Goal: Information Seeking & Learning: Learn about a topic

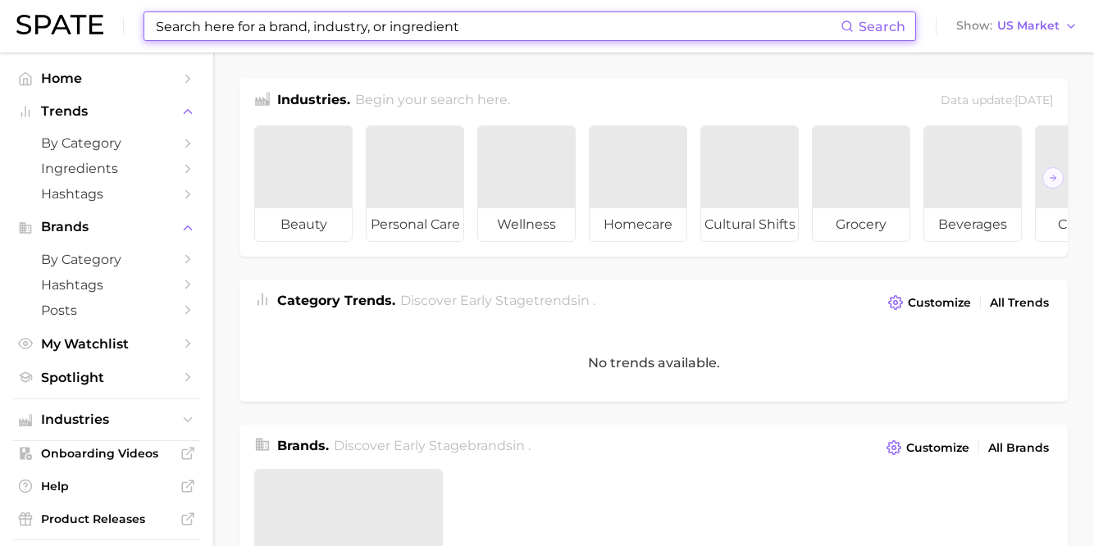
click at [276, 27] on input at bounding box center [497, 26] width 686 height 28
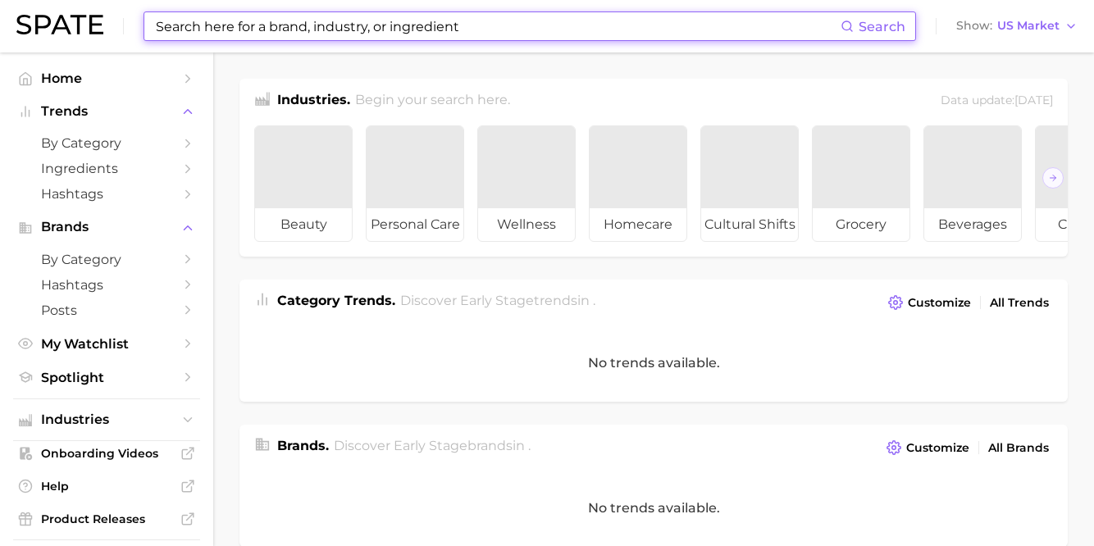
type input "o"
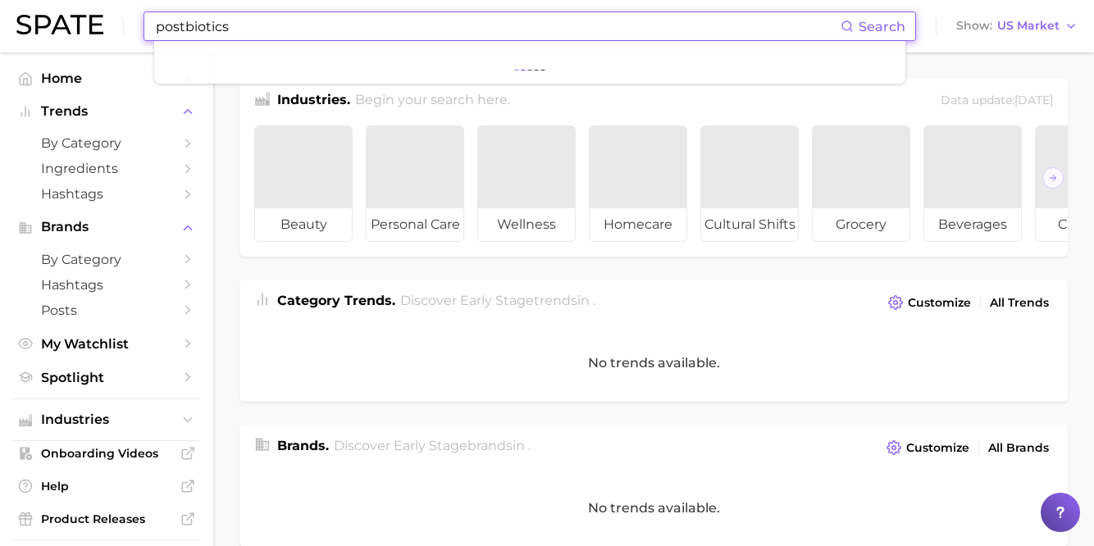
type input "postbiotics"
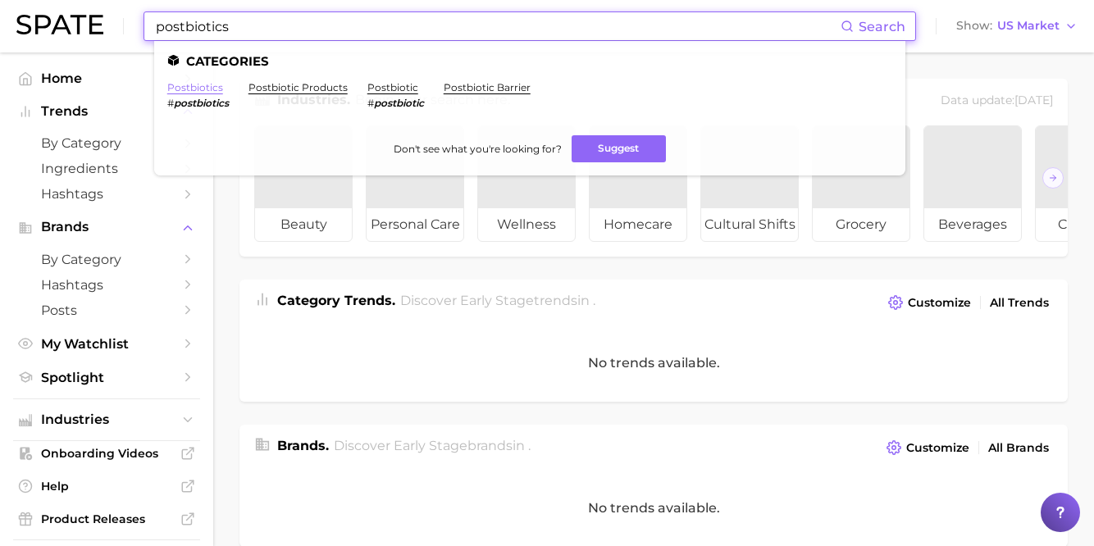
click at [205, 89] on link "postbiotics" at bounding box center [195, 87] width 56 height 12
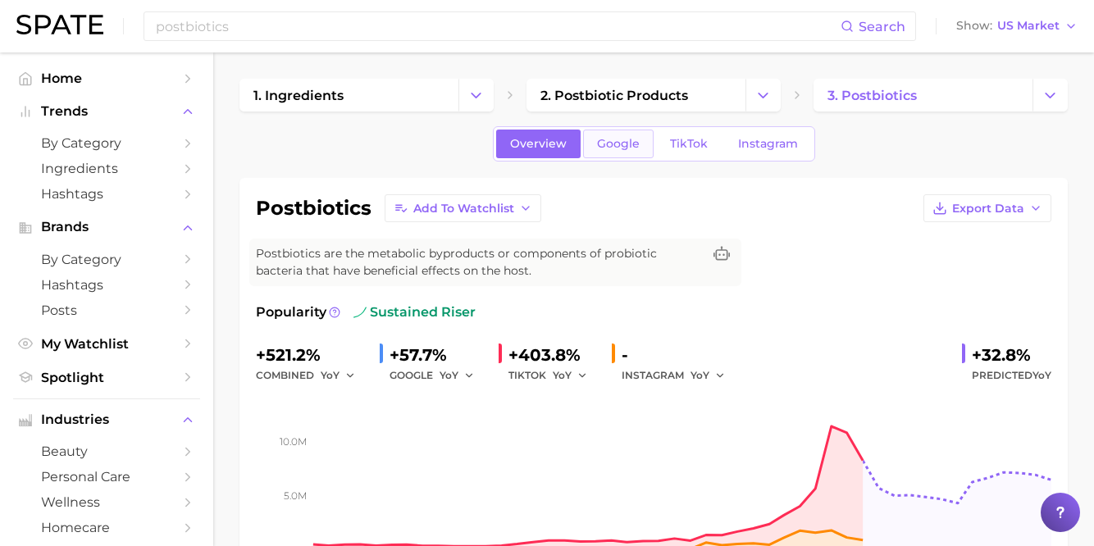
click at [608, 145] on span "Google" at bounding box center [618, 144] width 43 height 14
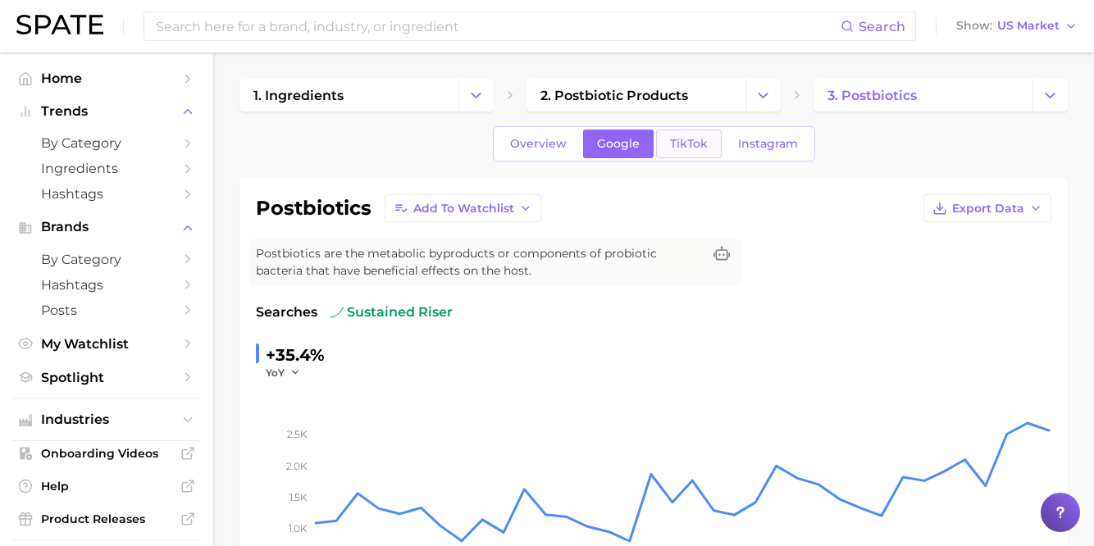
click at [692, 148] on span "TikTok" at bounding box center [689, 144] width 38 height 14
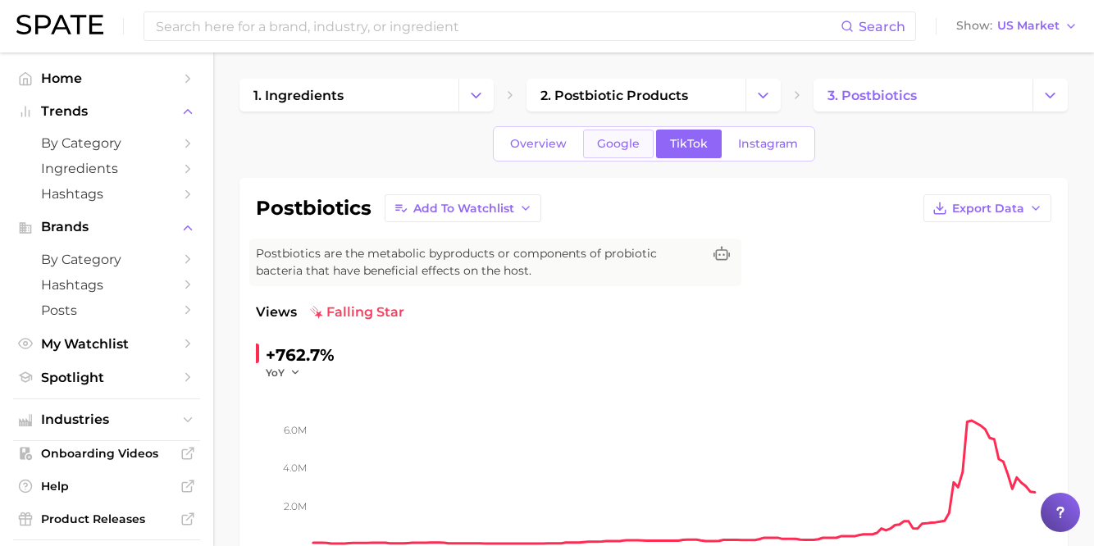
click at [619, 137] on span "Google" at bounding box center [618, 144] width 43 height 14
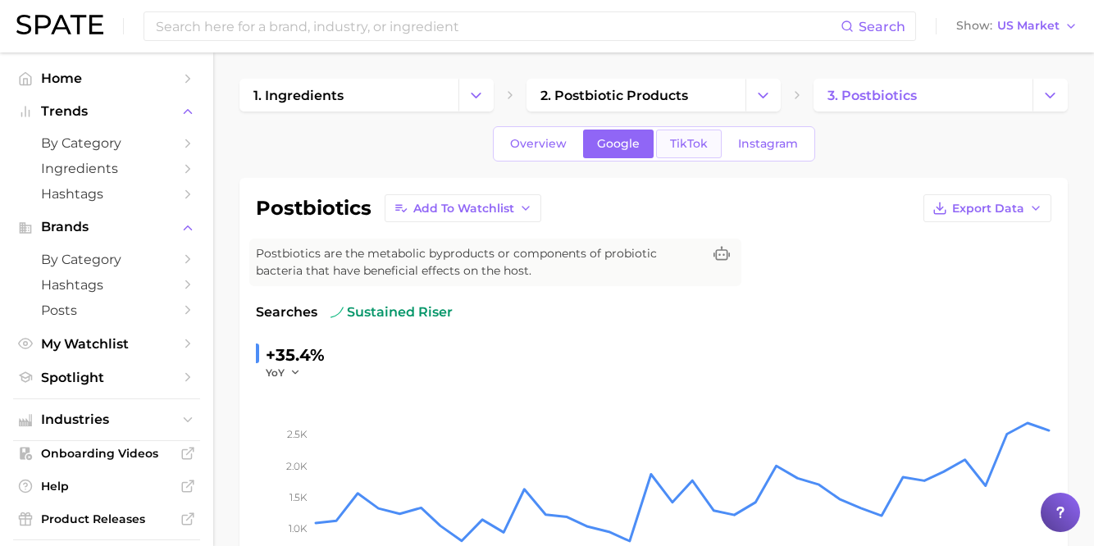
click at [685, 143] on span "TikTok" at bounding box center [689, 144] width 38 height 14
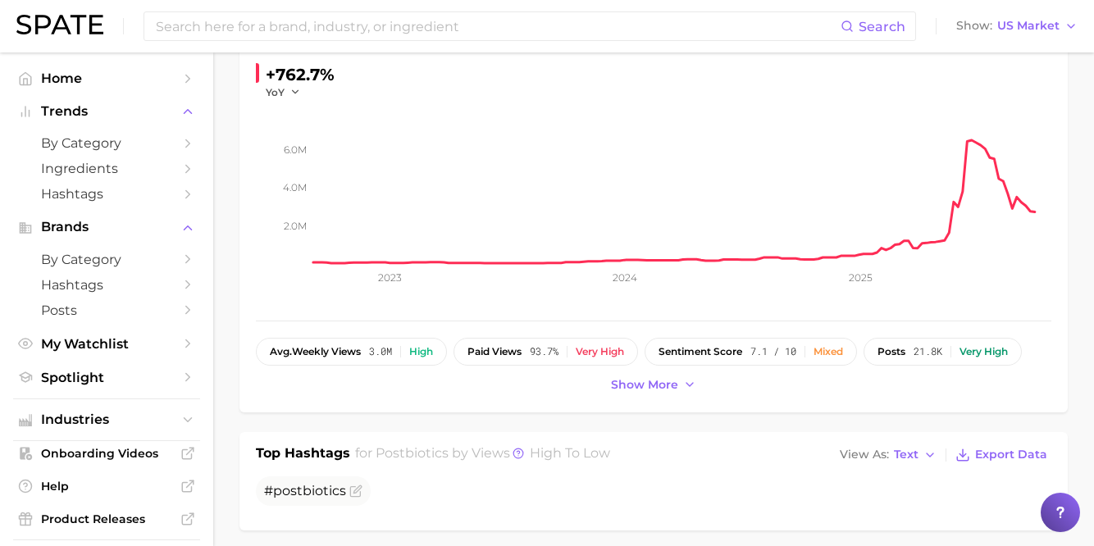
scroll to position [281, 0]
click at [965, 146] on rect at bounding box center [682, 180] width 738 height 164
click at [968, 141] on rect at bounding box center [682, 180] width 738 height 164
click at [960, 206] on rect at bounding box center [682, 180] width 738 height 164
click at [968, 142] on rect at bounding box center [682, 180] width 738 height 164
